Goal: Information Seeking & Learning: Find specific fact

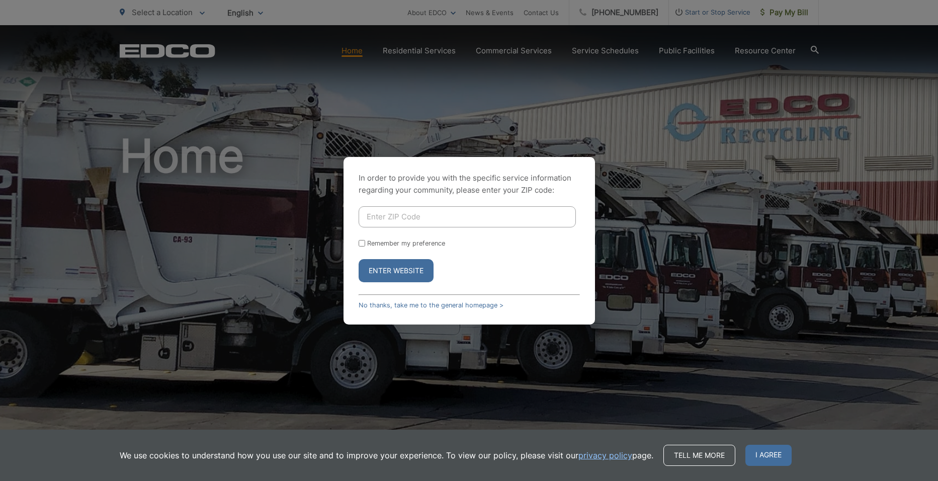
click at [375, 214] on input "Enter ZIP Code" at bounding box center [467, 216] width 217 height 21
type input "91941"
click at [393, 269] on button "Enter Website" at bounding box center [396, 270] width 75 height 23
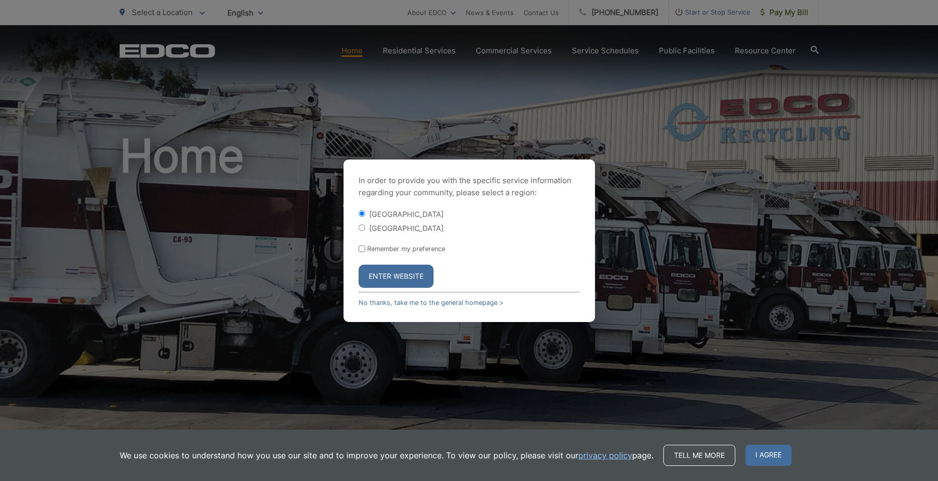
click at [393, 269] on button "Enter Website" at bounding box center [396, 276] width 75 height 23
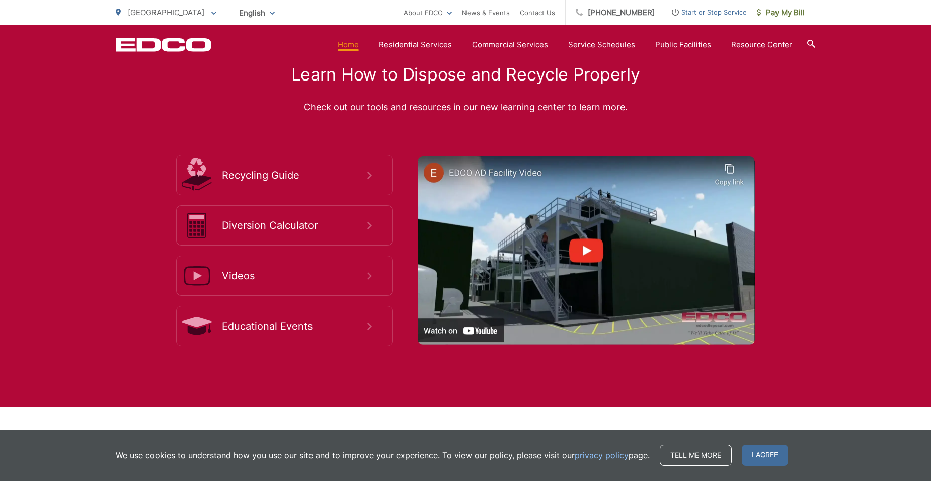
scroll to position [1823, 0]
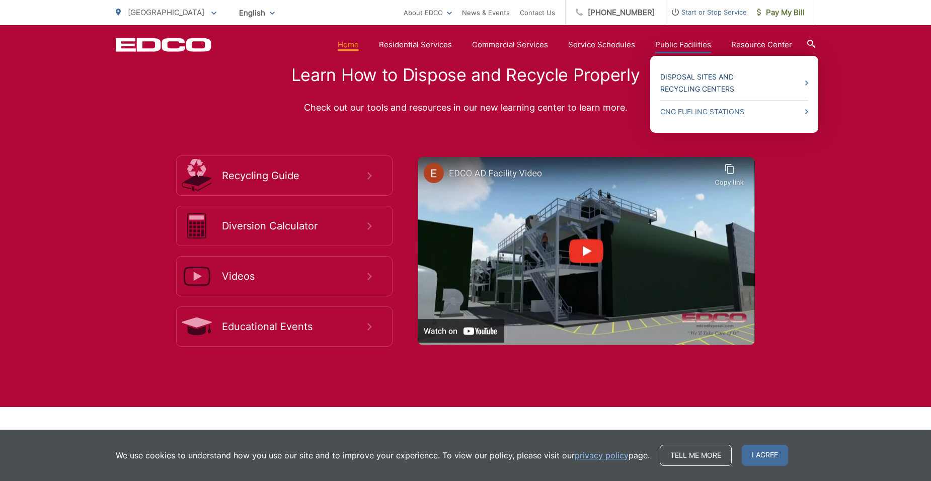
click at [683, 86] on link "Disposal Sites and Recycling Centers" at bounding box center [734, 83] width 148 height 24
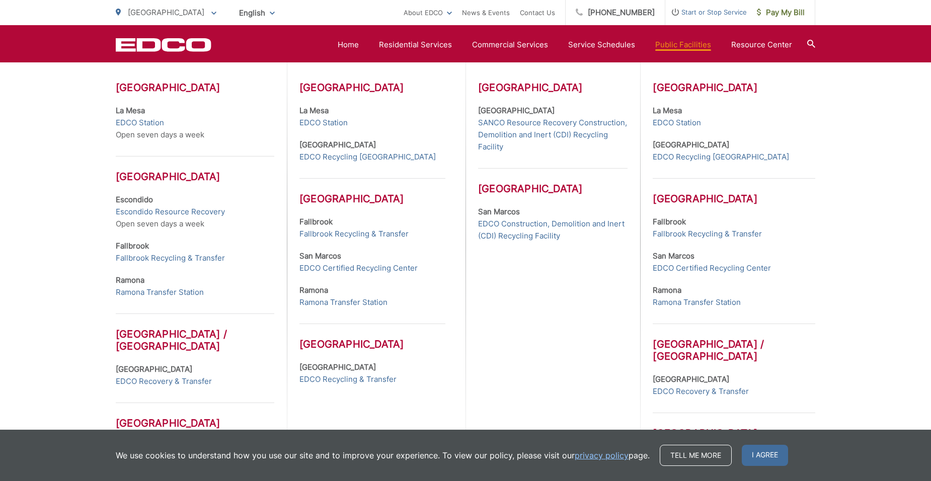
scroll to position [349, 0]
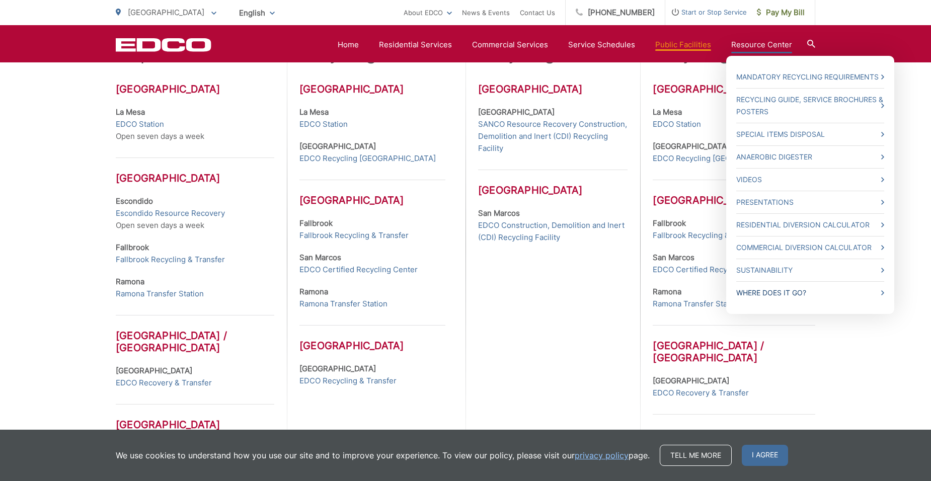
click at [767, 292] on link "Where Does it Go?" at bounding box center [810, 293] width 148 height 12
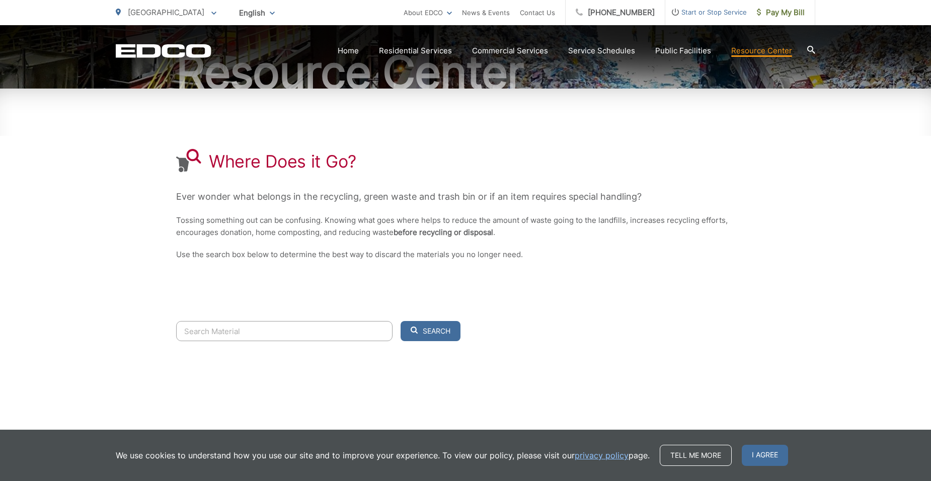
scroll to position [126, 0]
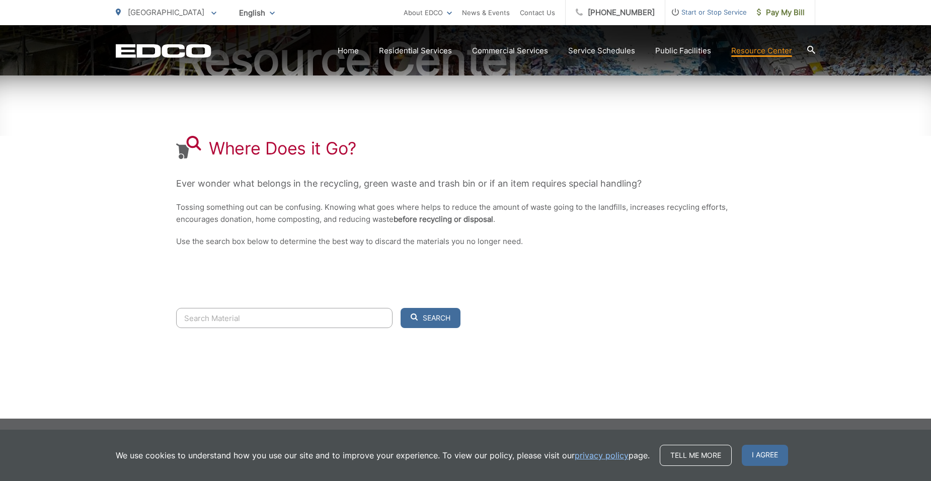
click at [249, 316] on input "Search" at bounding box center [284, 318] width 216 height 20
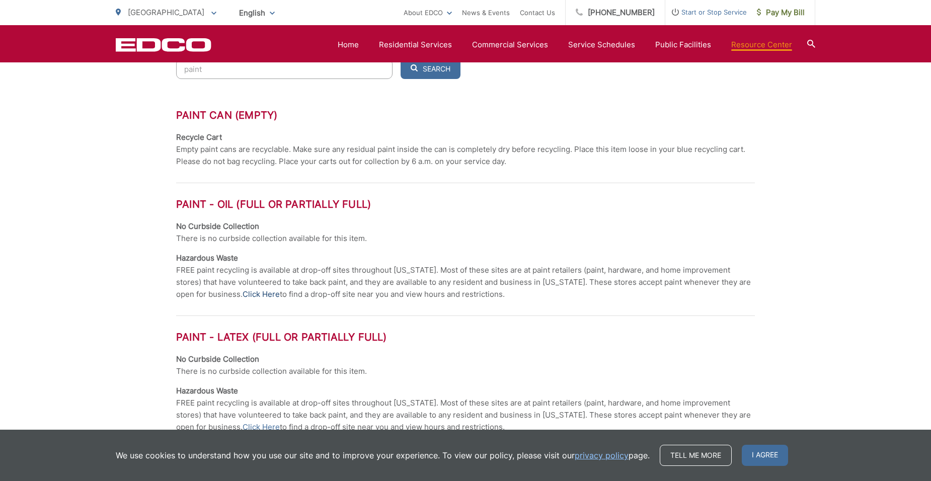
scroll to position [375, 0]
type input "paint"
click at [243, 290] on link "Click Here" at bounding box center [261, 294] width 37 height 12
